Goal: Information Seeking & Learning: Learn about a topic

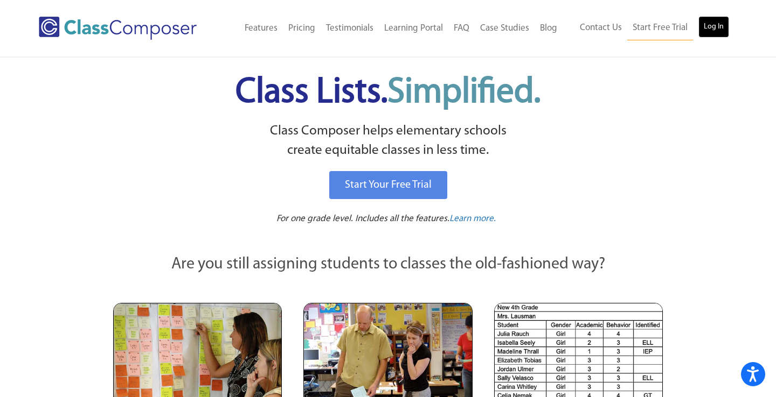
click at [716, 26] on link "Log In" at bounding box center [713, 27] width 31 height 22
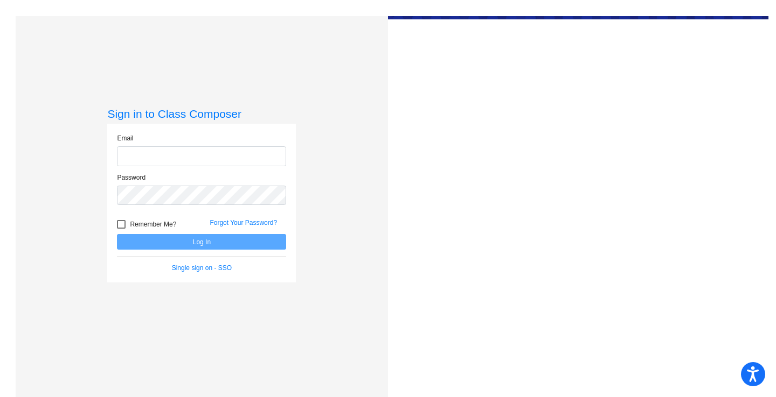
type input "[EMAIL_ADDRESS][DOMAIN_NAME]"
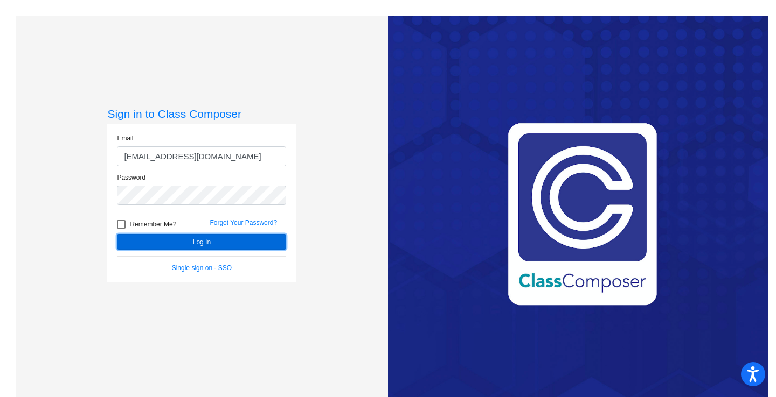
click at [241, 247] on button "Log In" at bounding box center [201, 242] width 169 height 16
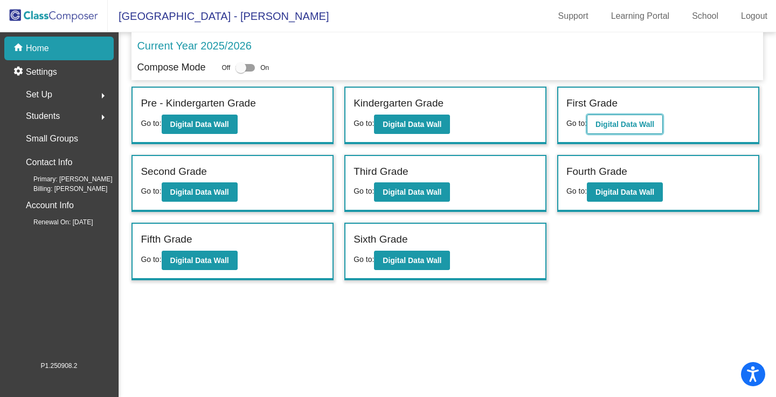
click at [615, 120] on b "Digital Data Wall" at bounding box center [624, 124] width 59 height 9
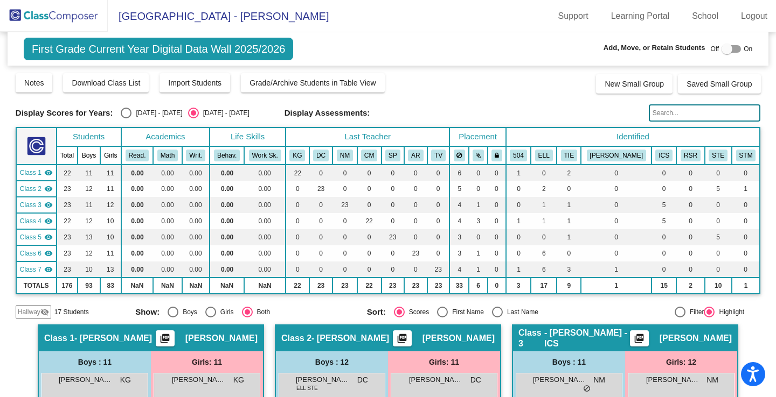
click at [531, 99] on div "Display Scores for Years: [DATE] - [DATE] [DATE] - [DATE] Grade/Archive Student…" at bounding box center [388, 195] width 744 height 247
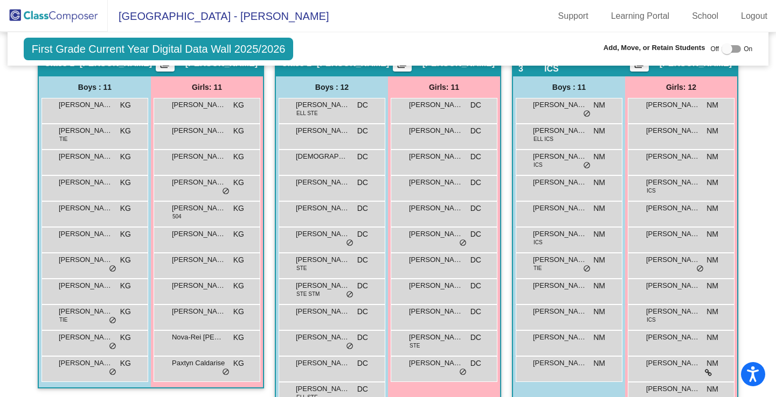
scroll to position [280, 0]
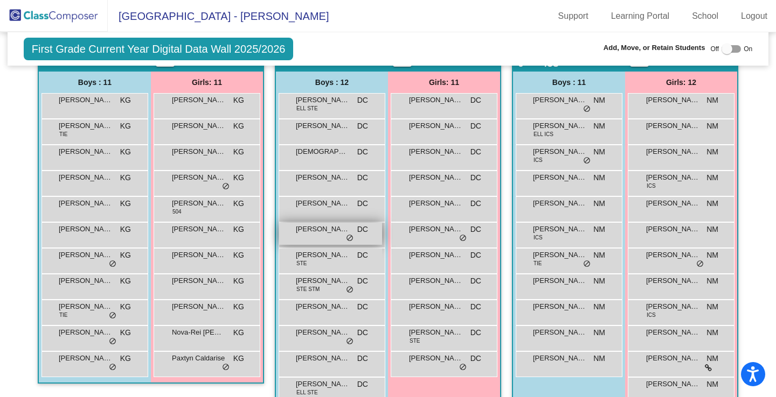
click at [330, 224] on span "Jacob Chandler" at bounding box center [323, 229] width 54 height 11
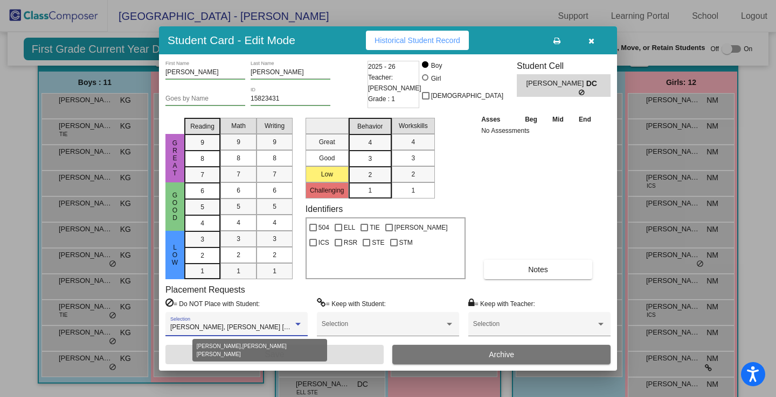
click at [299, 325] on div at bounding box center [297, 324] width 5 height 3
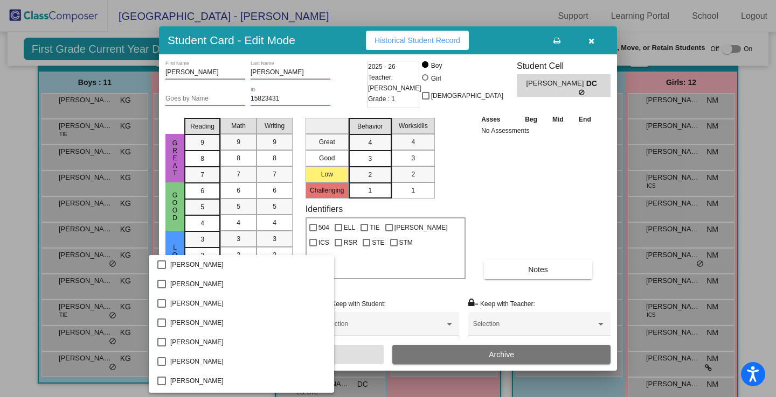
scroll to position [1275, 0]
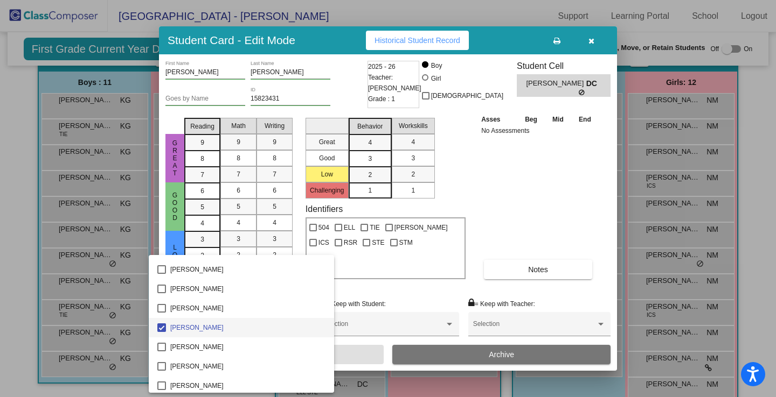
click at [595, 40] on div at bounding box center [388, 198] width 776 height 397
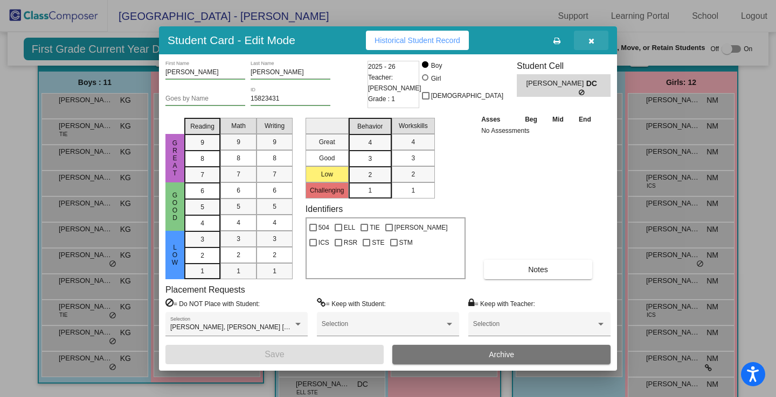
click at [595, 41] on button "button" at bounding box center [591, 40] width 34 height 19
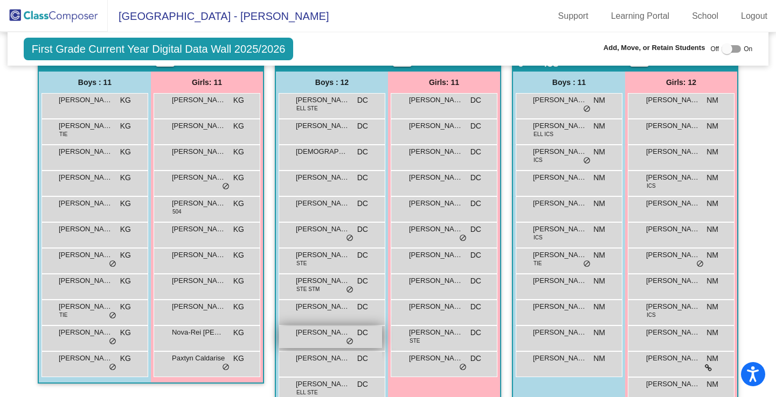
click at [334, 329] on span "Marcello Harpe" at bounding box center [323, 332] width 54 height 11
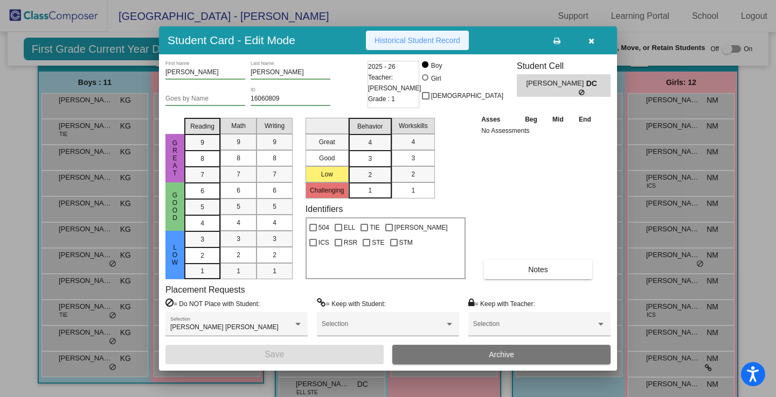
click at [415, 40] on span "Historical Student Record" at bounding box center [417, 40] width 86 height 9
click at [590, 43] on icon "button" at bounding box center [591, 41] width 6 height 8
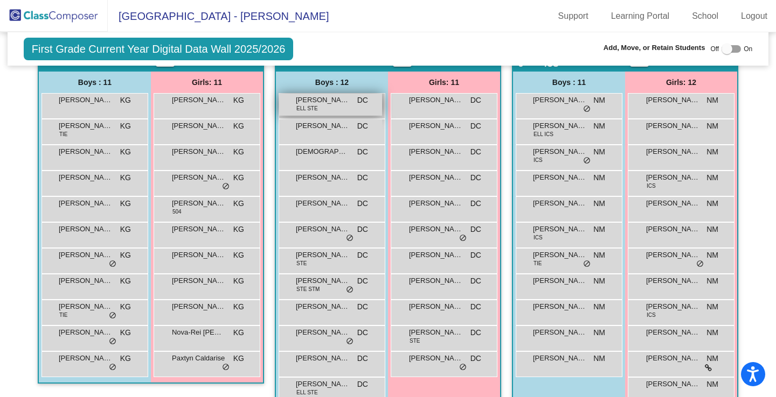
click at [334, 105] on span "Adrian Carrasco Trejo" at bounding box center [323, 100] width 54 height 11
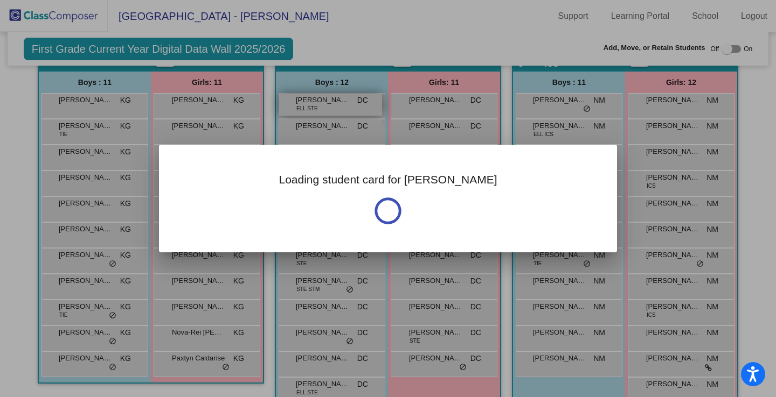
click at [334, 105] on div "Loading student card for Adrian" at bounding box center [388, 198] width 776 height 397
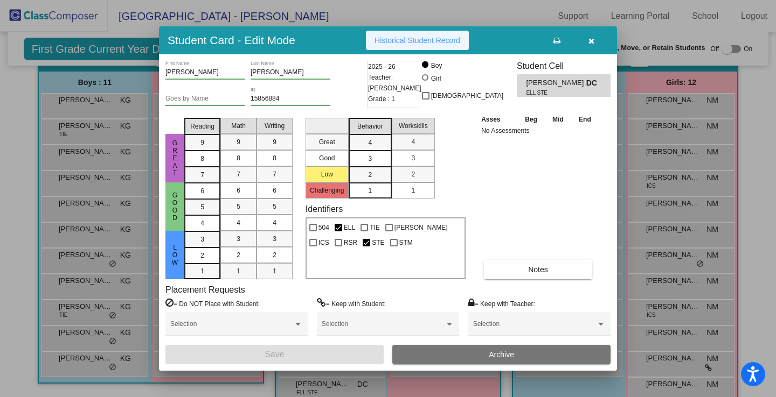
click at [418, 37] on span "Historical Student Record" at bounding box center [417, 40] width 86 height 9
click at [595, 40] on button "button" at bounding box center [591, 40] width 34 height 19
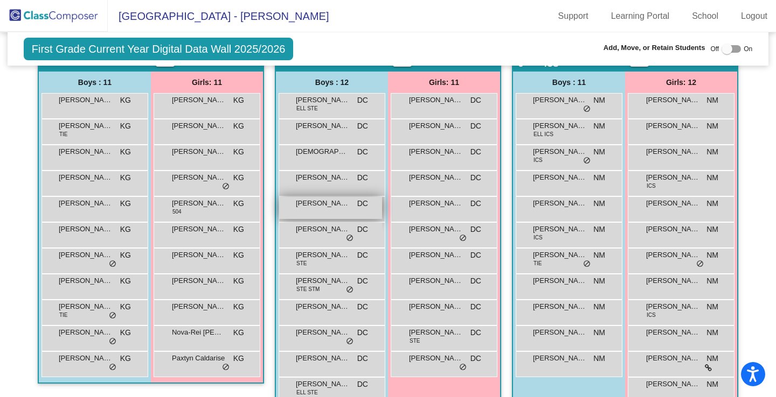
click at [319, 198] on span "Guiseppe Bilotta" at bounding box center [323, 203] width 54 height 11
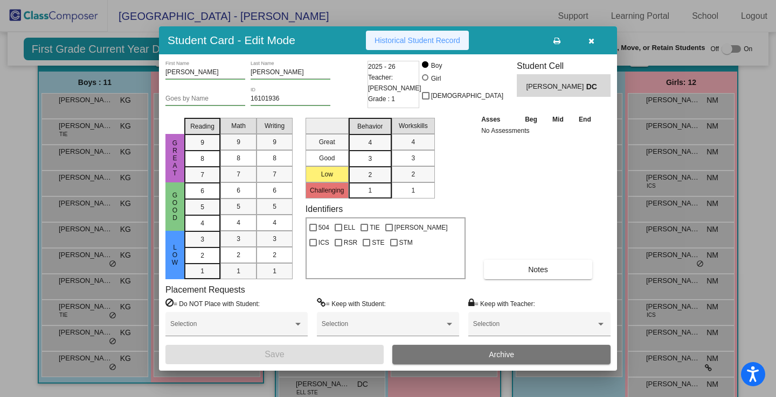
click at [406, 43] on span "Historical Student Record" at bounding box center [417, 40] width 86 height 9
click at [585, 41] on button "button" at bounding box center [591, 40] width 34 height 19
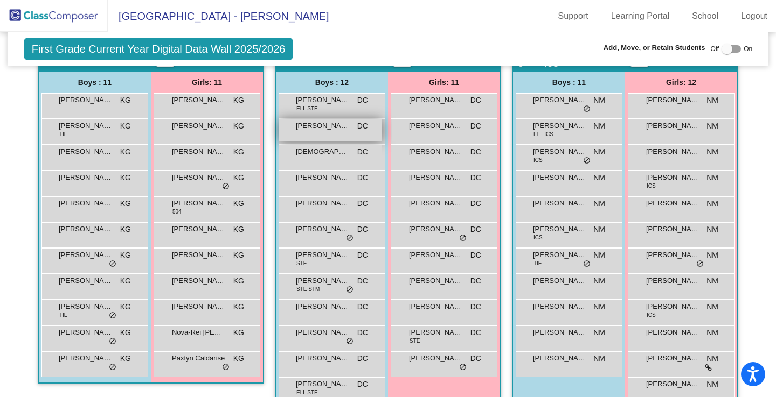
click at [326, 130] on span "Carson McNab" at bounding box center [323, 126] width 54 height 11
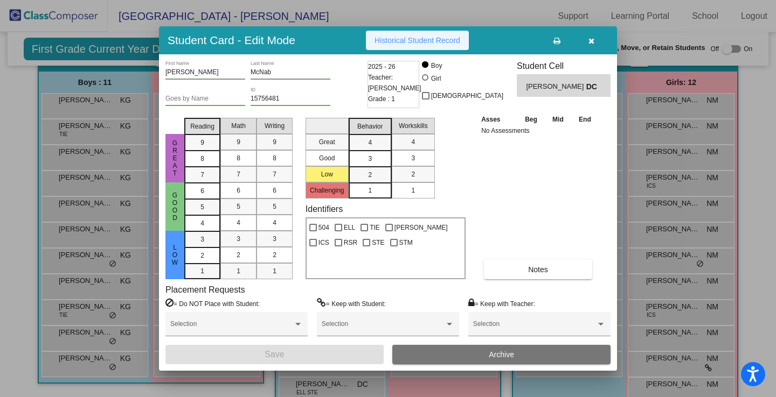
click at [414, 44] on span "Historical Student Record" at bounding box center [417, 40] width 86 height 9
click at [598, 41] on button "button" at bounding box center [591, 40] width 34 height 19
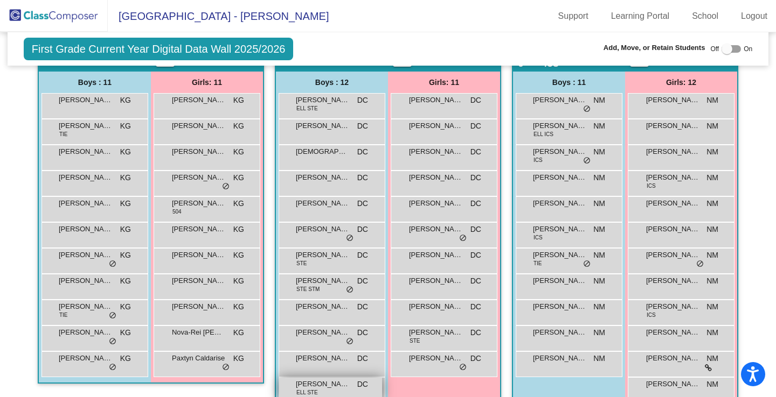
click at [319, 385] on span "Zackary Asfeha" at bounding box center [323, 384] width 54 height 11
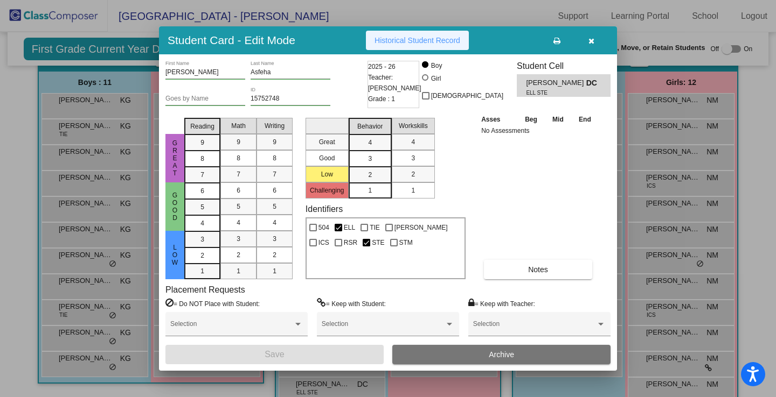
click at [432, 43] on span "Historical Student Record" at bounding box center [417, 40] width 86 height 9
click at [590, 43] on icon "button" at bounding box center [591, 41] width 6 height 8
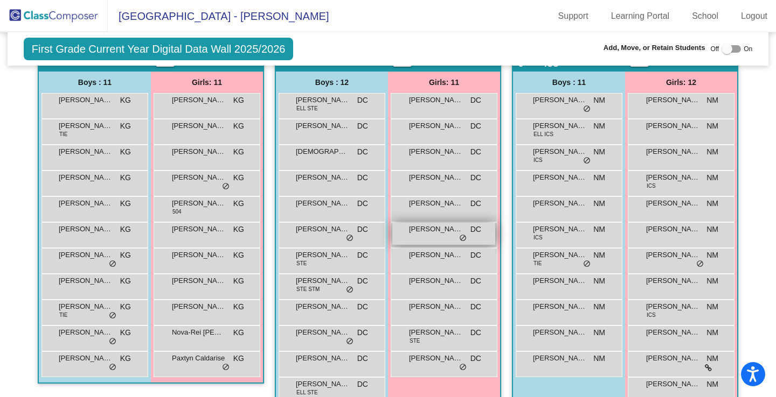
click at [425, 238] on div "Harper Wiltsey DC lock do_not_disturb_alt" at bounding box center [443, 234] width 103 height 22
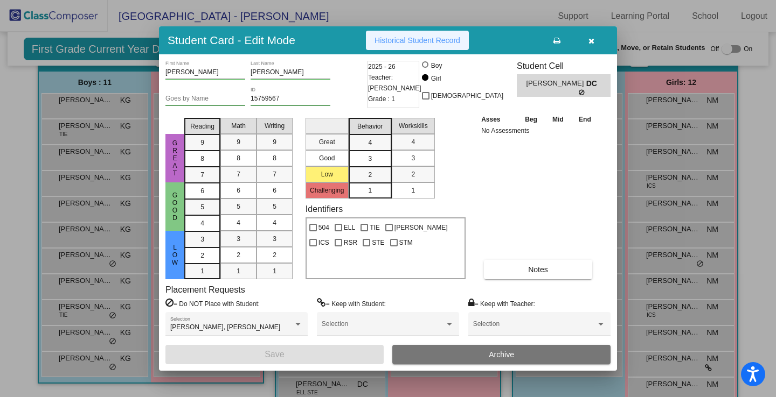
click at [430, 39] on span "Historical Student Record" at bounding box center [417, 40] width 86 height 9
click at [593, 41] on icon "button" at bounding box center [591, 41] width 6 height 8
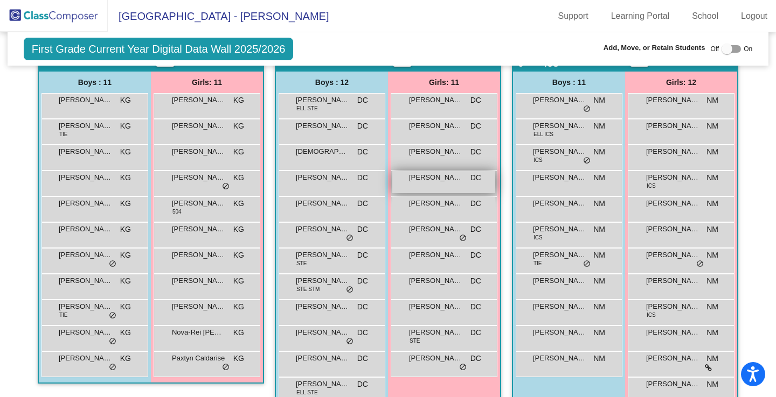
click at [428, 184] on div "Ella Trinka DC lock do_not_disturb_alt" at bounding box center [443, 182] width 103 height 22
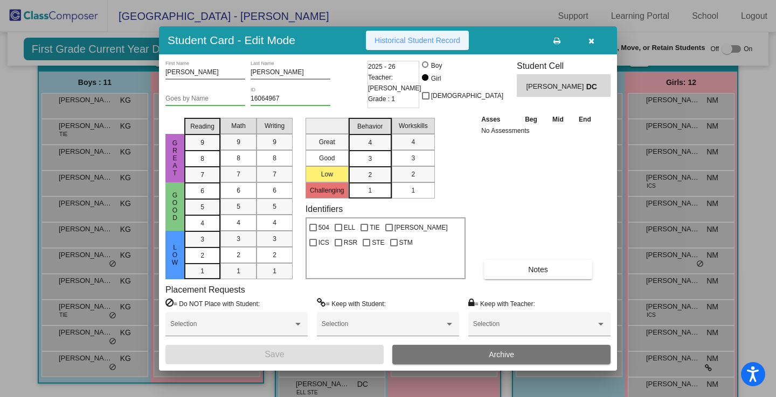
click at [439, 43] on span "Historical Student Record" at bounding box center [417, 40] width 86 height 9
click at [591, 37] on icon "button" at bounding box center [591, 41] width 6 height 8
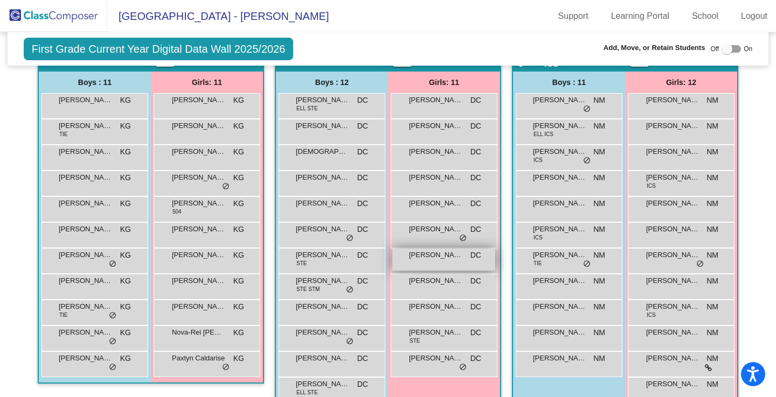
click at [448, 250] on span "Izabela Hope-Ramirez" at bounding box center [436, 255] width 54 height 11
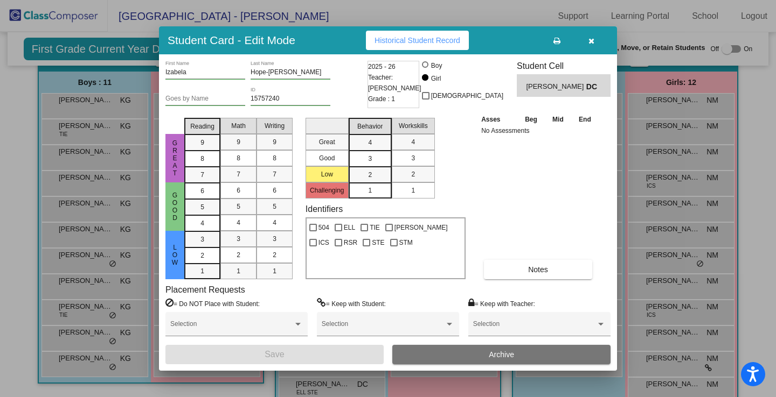
click at [450, 43] on span "Historical Student Record" at bounding box center [417, 40] width 86 height 9
click at [591, 41] on icon "button" at bounding box center [591, 41] width 6 height 8
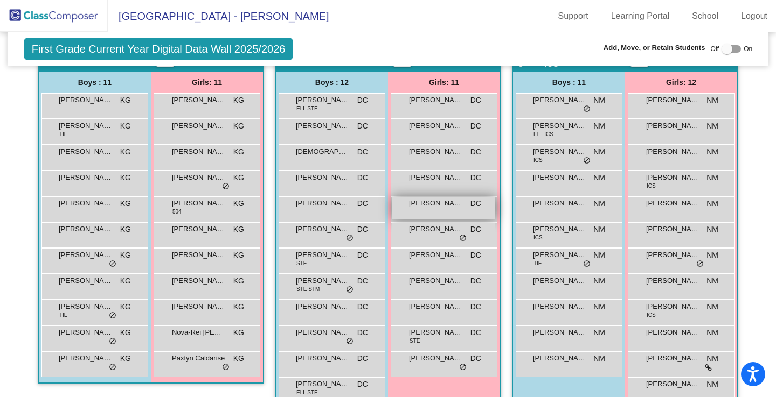
click at [444, 203] on span "Finley Jameson" at bounding box center [436, 203] width 54 height 11
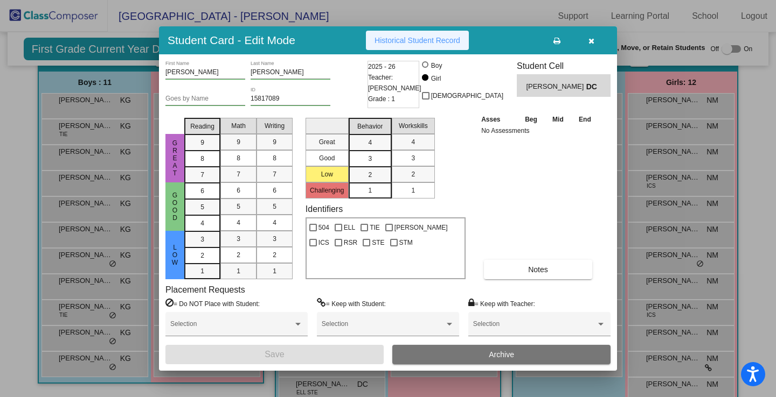
click at [422, 41] on span "Historical Student Record" at bounding box center [417, 40] width 86 height 9
click at [595, 38] on button "button" at bounding box center [591, 40] width 34 height 19
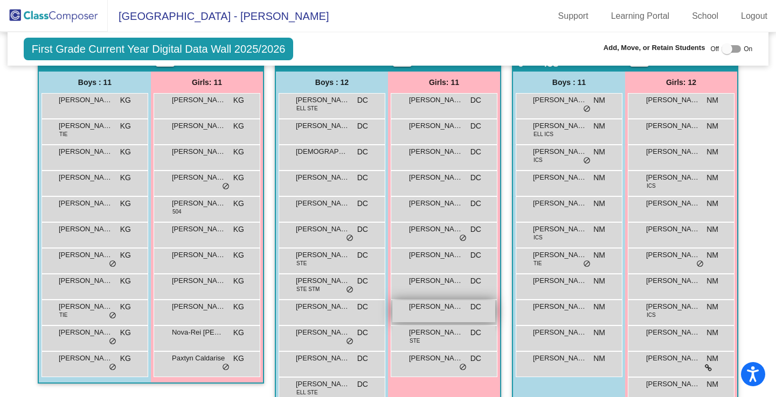
click at [425, 313] on div "Marin Roosevelt DC lock do_not_disturb_alt" at bounding box center [443, 312] width 103 height 22
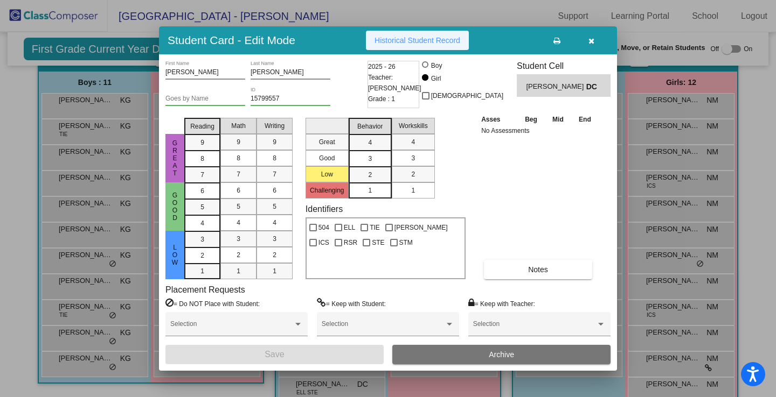
click at [436, 47] on button "Historical Student Record" at bounding box center [417, 40] width 103 height 19
click at [596, 39] on button "button" at bounding box center [591, 40] width 34 height 19
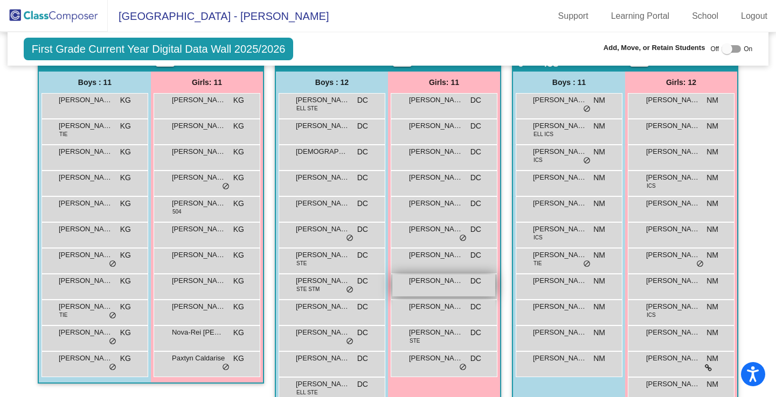
click at [426, 294] on div "Julia Petley DC lock do_not_disturb_alt" at bounding box center [443, 286] width 103 height 22
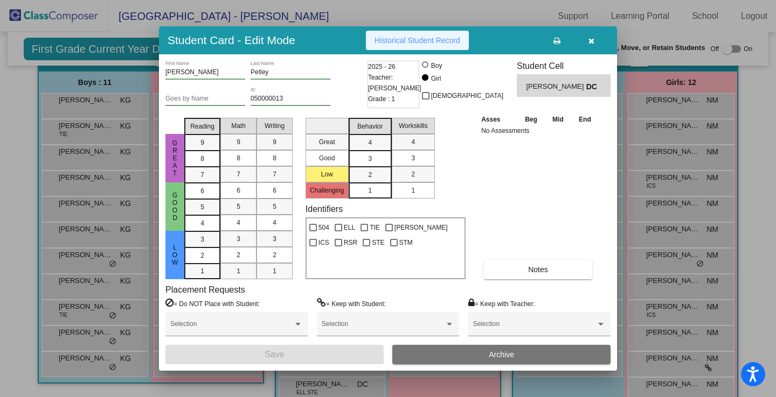
click at [436, 44] on span "Historical Student Record" at bounding box center [417, 40] width 86 height 9
click at [588, 37] on icon "button" at bounding box center [591, 41] width 6 height 8
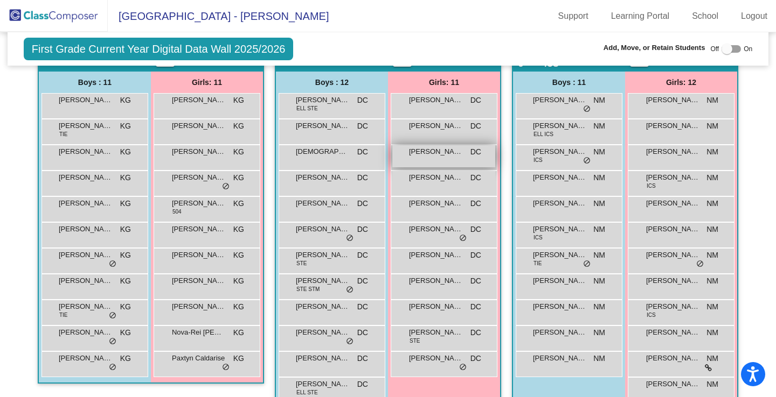
click at [450, 156] on span "Aylin Reyes-Polanco" at bounding box center [436, 151] width 54 height 11
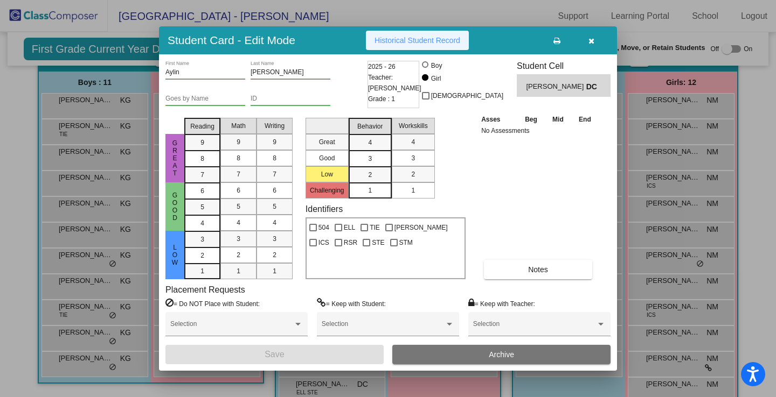
click at [449, 45] on button "Historical Student Record" at bounding box center [417, 40] width 103 height 19
click at [590, 39] on icon "button" at bounding box center [591, 41] width 6 height 8
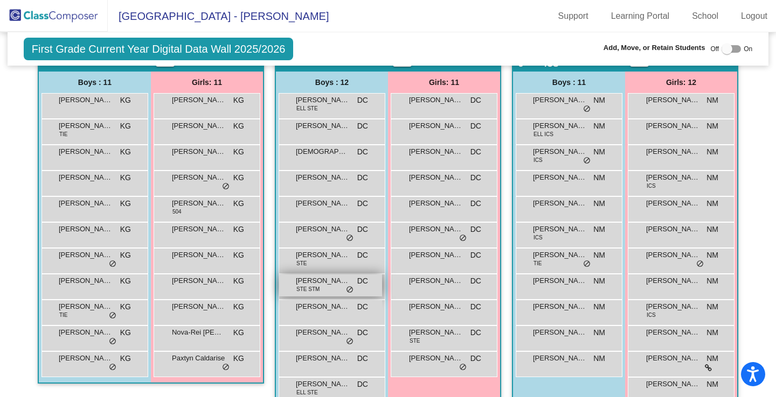
click at [313, 278] on span "Joseph Mato" at bounding box center [323, 281] width 54 height 11
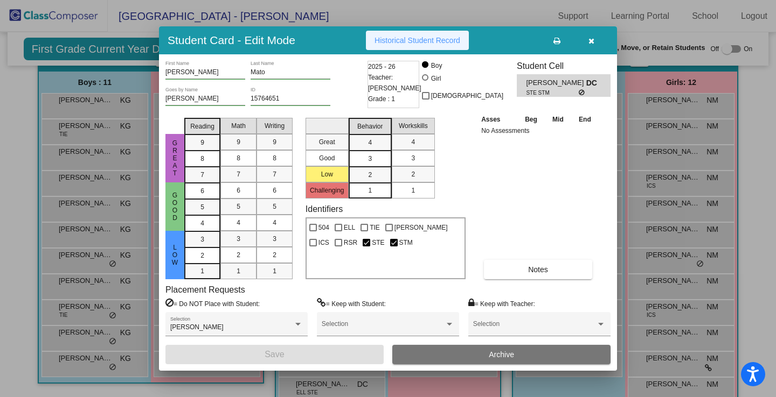
click at [427, 41] on span "Historical Student Record" at bounding box center [417, 40] width 86 height 9
click at [591, 44] on icon "button" at bounding box center [591, 41] width 6 height 8
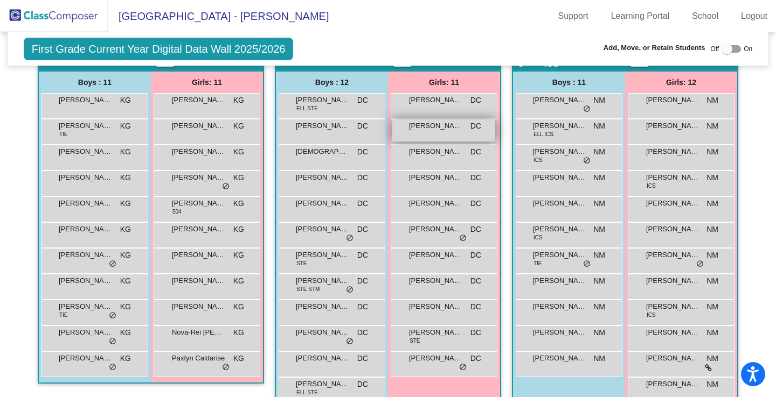
click at [429, 138] on div "Alaya Mitchell DC lock do_not_disturb_alt" at bounding box center [443, 131] width 103 height 22
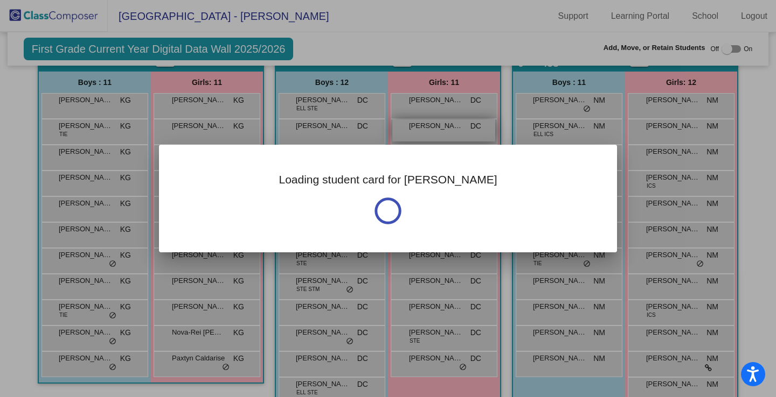
click at [429, 138] on div at bounding box center [388, 198] width 776 height 397
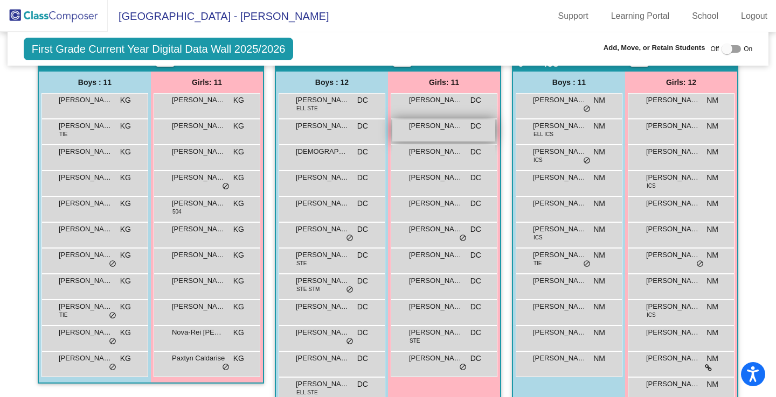
click at [429, 138] on div "Alaya Mitchell DC lock do_not_disturb_alt" at bounding box center [443, 131] width 103 height 22
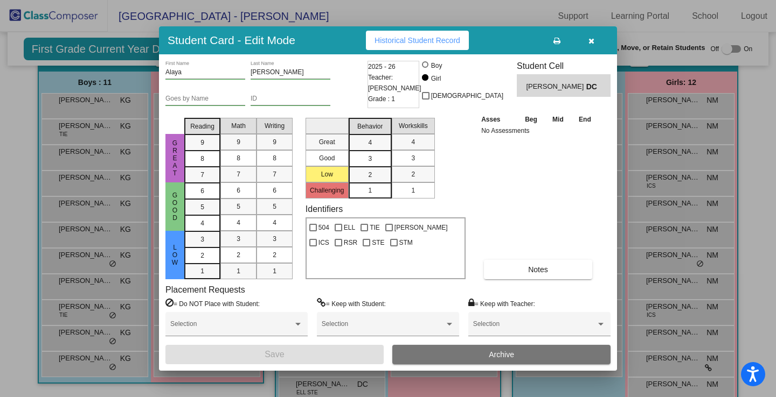
click at [432, 40] on span "Historical Student Record" at bounding box center [417, 40] width 86 height 9
click at [590, 39] on icon "button" at bounding box center [591, 41] width 6 height 8
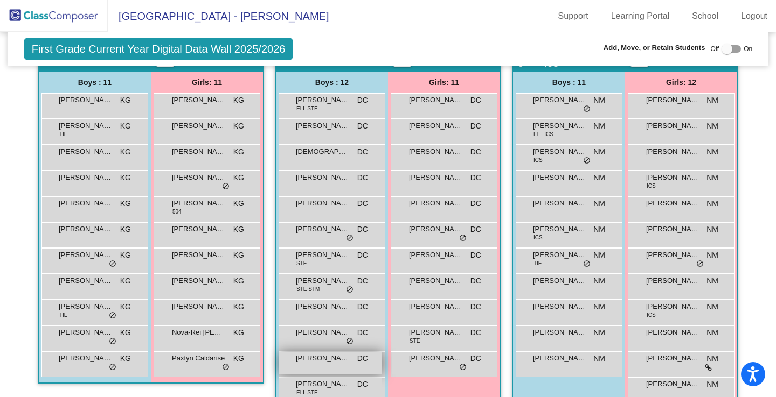
click at [336, 362] on span "Owen Cummins" at bounding box center [323, 358] width 54 height 11
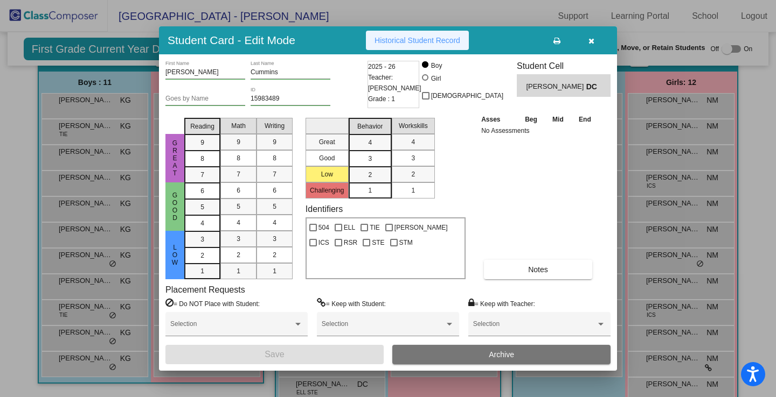
click at [432, 43] on span "Historical Student Record" at bounding box center [417, 40] width 86 height 9
click at [594, 39] on button "button" at bounding box center [591, 40] width 34 height 19
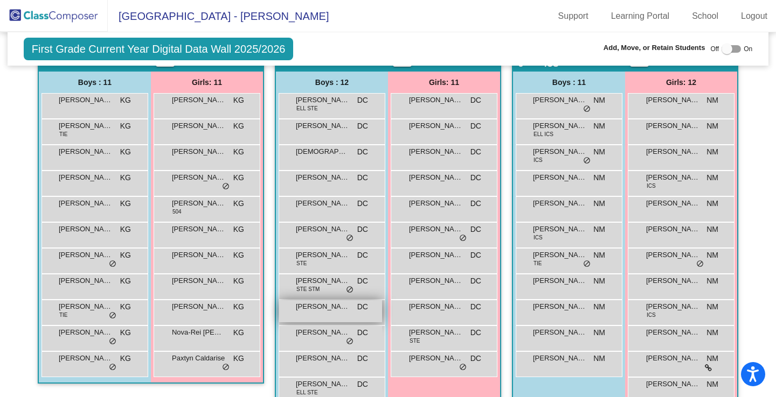
click at [331, 310] on span "Lucas Diaz" at bounding box center [323, 307] width 54 height 11
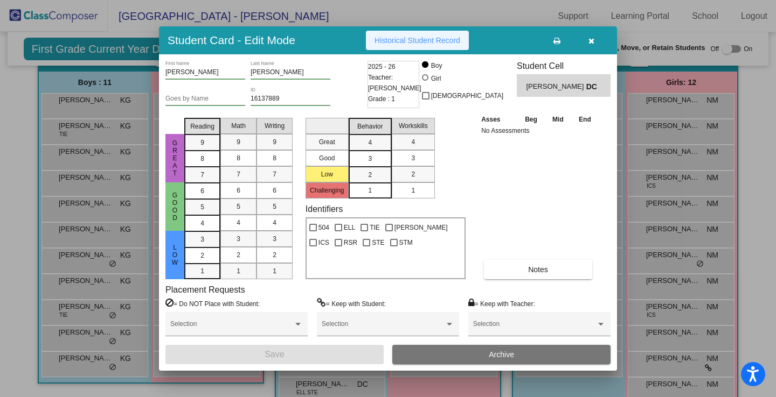
click at [418, 49] on button "Historical Student Record" at bounding box center [417, 40] width 103 height 19
click at [593, 44] on icon "button" at bounding box center [591, 41] width 6 height 8
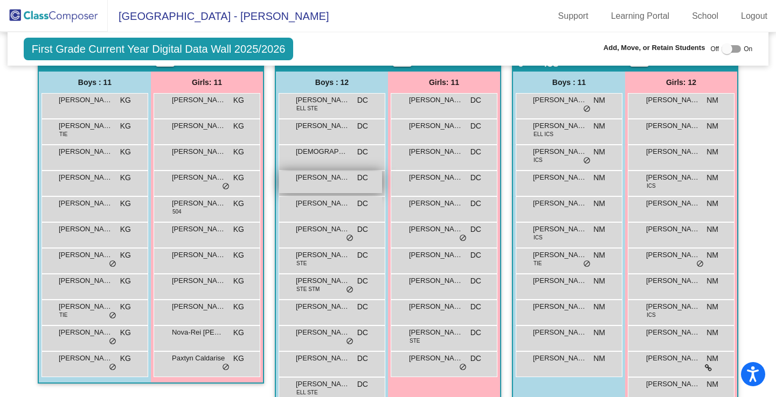
click at [340, 190] on div "Colton Pritsch DC lock do_not_disturb_alt" at bounding box center [330, 182] width 103 height 22
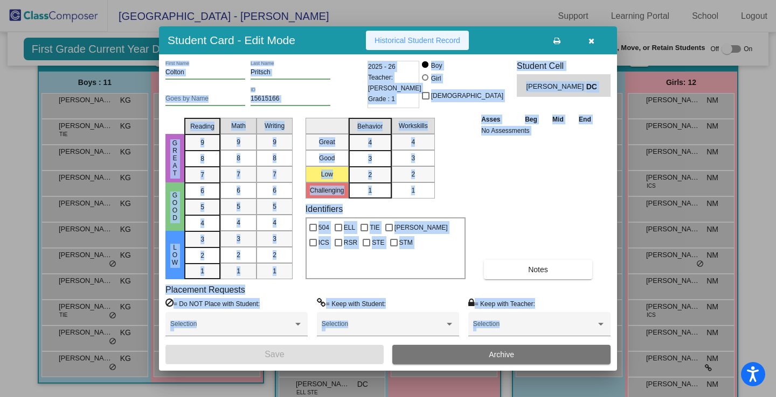
click at [434, 43] on span "Historical Student Record" at bounding box center [417, 40] width 86 height 9
click at [546, 150] on div "Asses Beg Mid End No Assessments Notes" at bounding box center [538, 197] width 120 height 166
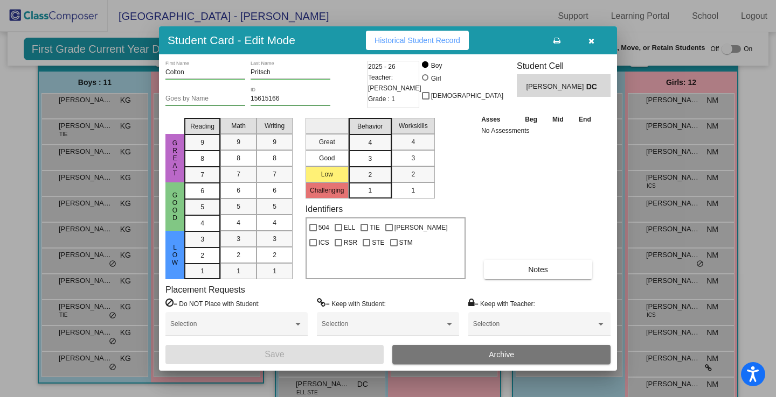
click at [455, 36] on span "Historical Student Record" at bounding box center [417, 40] width 86 height 9
click at [594, 38] on button "button" at bounding box center [591, 40] width 34 height 19
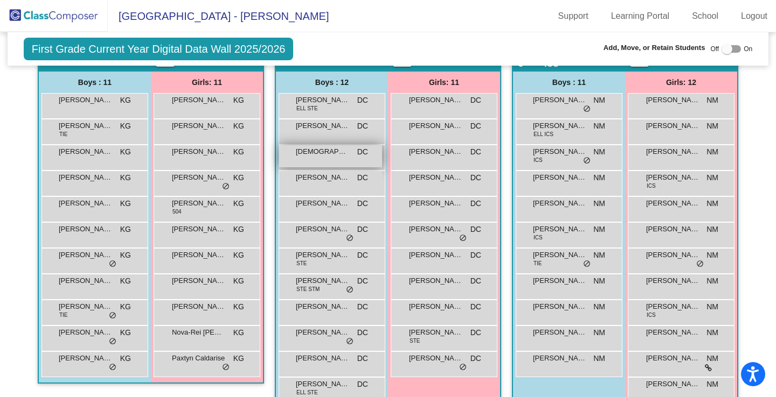
click at [322, 163] on div "Christian Meadows DC lock do_not_disturb_alt" at bounding box center [330, 156] width 103 height 22
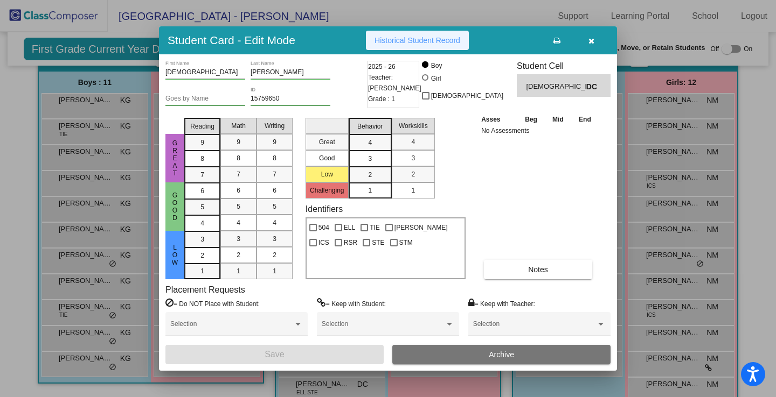
click at [425, 40] on span "Historical Student Record" at bounding box center [417, 40] width 86 height 9
click at [595, 39] on button "button" at bounding box center [591, 40] width 34 height 19
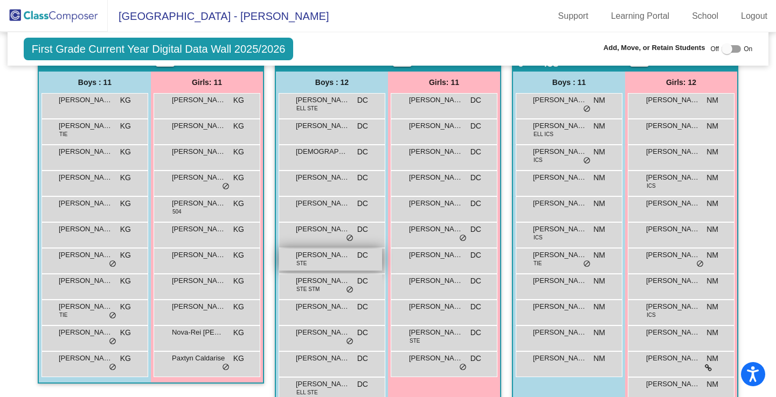
click at [327, 255] on span "Jason Albertson" at bounding box center [323, 255] width 54 height 11
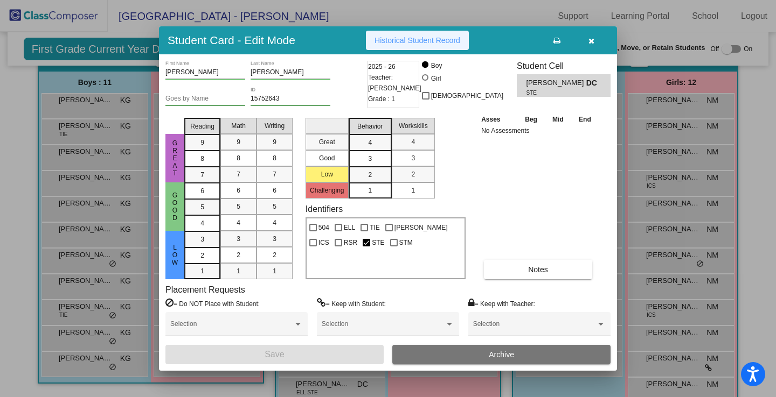
click at [438, 42] on span "Historical Student Record" at bounding box center [417, 40] width 86 height 9
click at [587, 33] on button "button" at bounding box center [591, 40] width 34 height 19
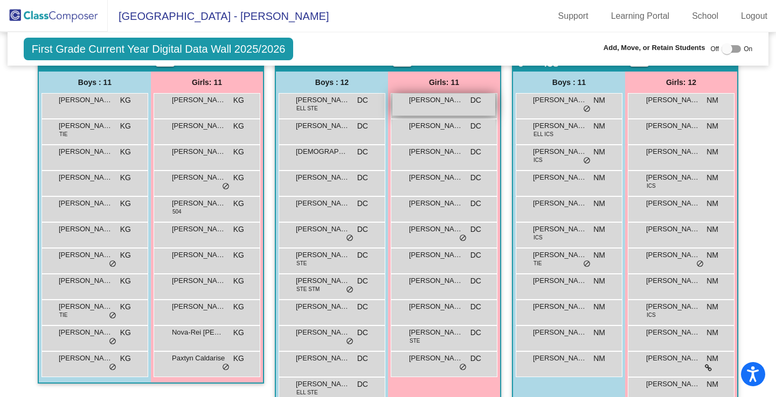
click at [415, 106] on div "Addison Armona DC lock do_not_disturb_alt" at bounding box center [443, 105] width 103 height 22
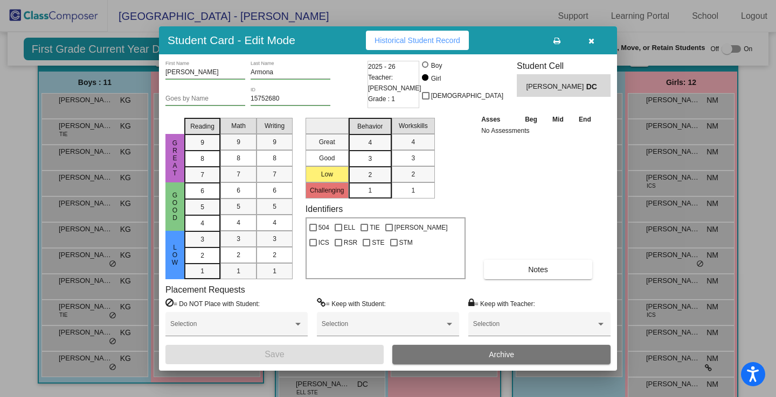
click at [441, 40] on span "Historical Student Record" at bounding box center [417, 40] width 86 height 9
click at [591, 45] on icon "button" at bounding box center [591, 41] width 6 height 8
